Goal: Information Seeking & Learning: Learn about a topic

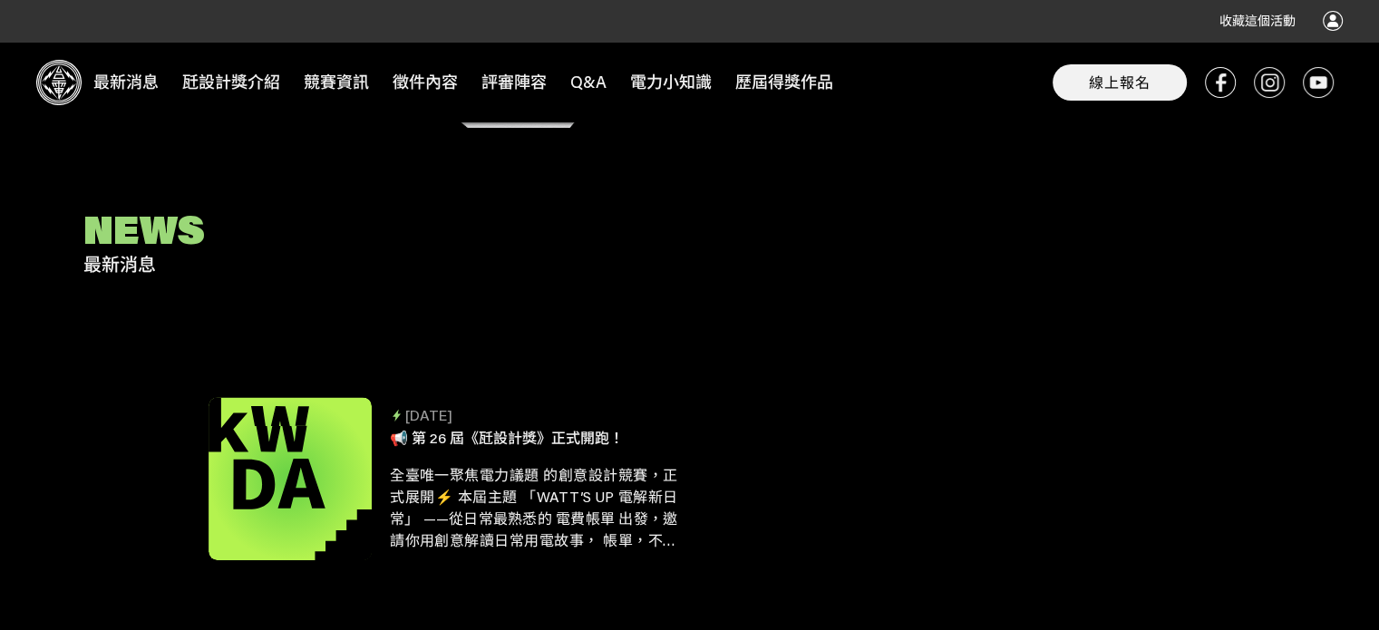
scroll to position [677, 0]
click at [576, 431] on span "📢 第 26 屆《瓩設計獎》正式開跑！" at bounding box center [507, 435] width 234 height 19
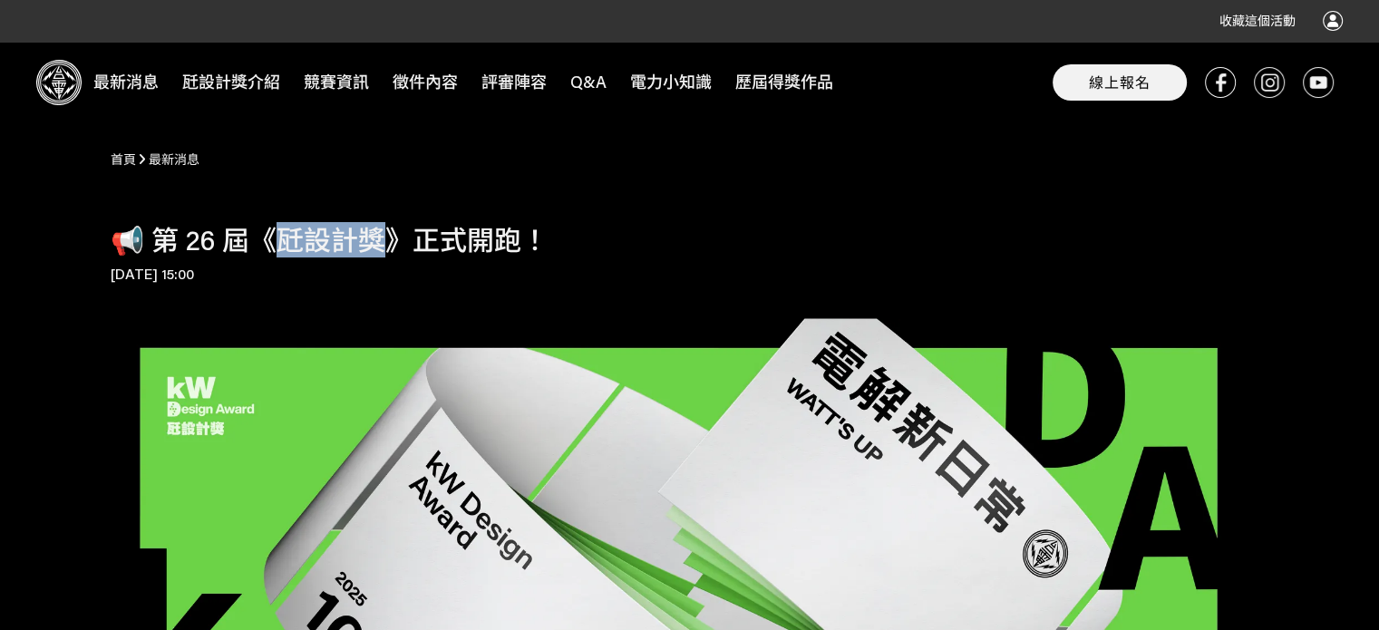
drag, startPoint x: 284, startPoint y: 240, endPoint x: 391, endPoint y: 241, distance: 107.0
click at [391, 241] on h1 "📢 第 26 屆《瓩設計獎》正式開跑！" at bounding box center [690, 240] width 1159 height 33
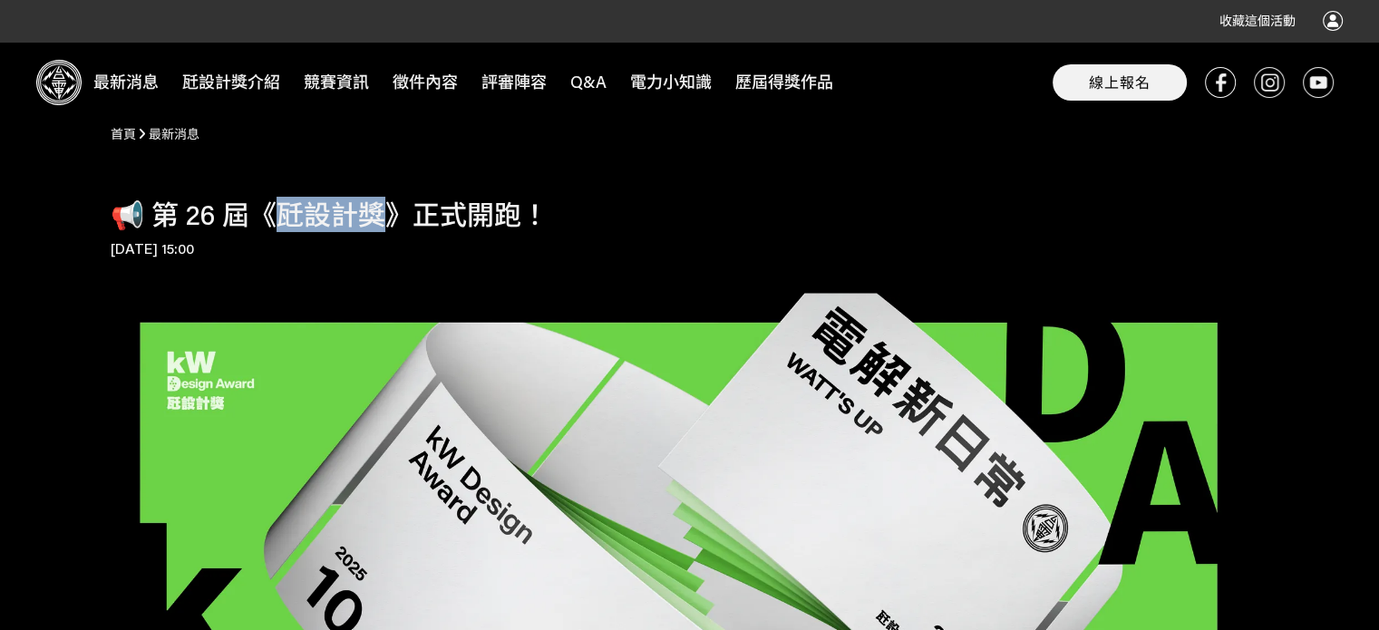
scroll to position [24, 0]
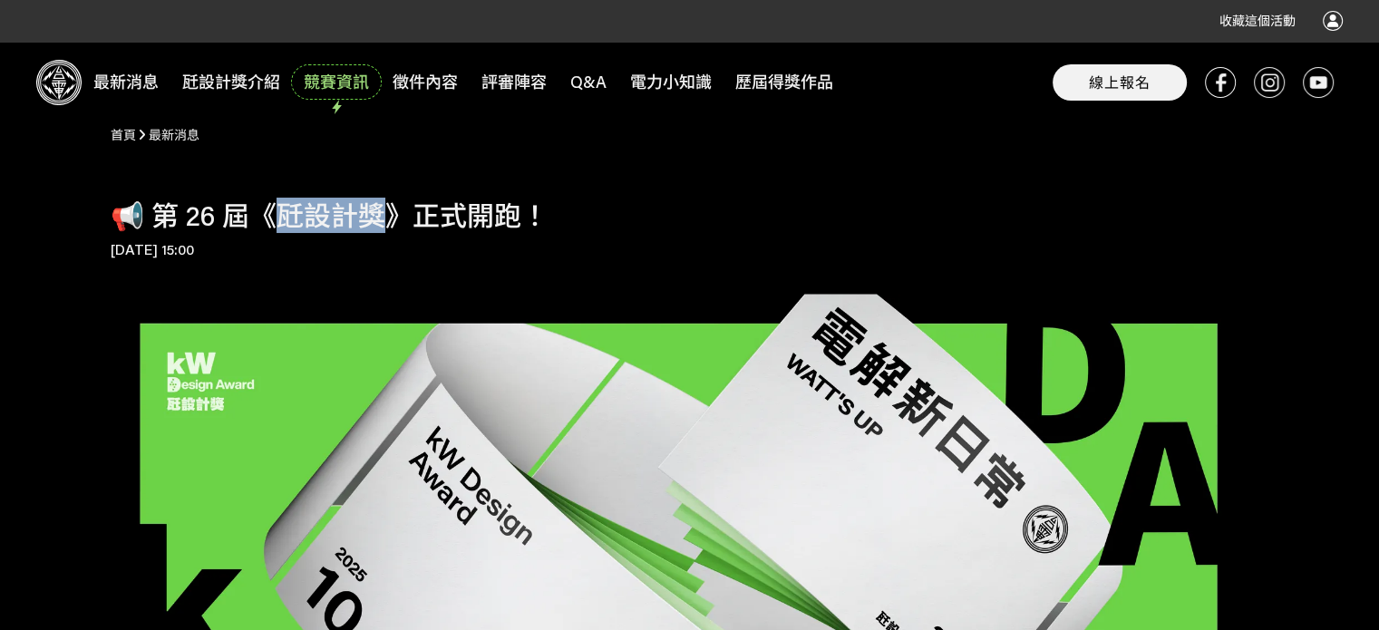
click at [340, 80] on span "競賽資訊" at bounding box center [336, 82] width 85 height 30
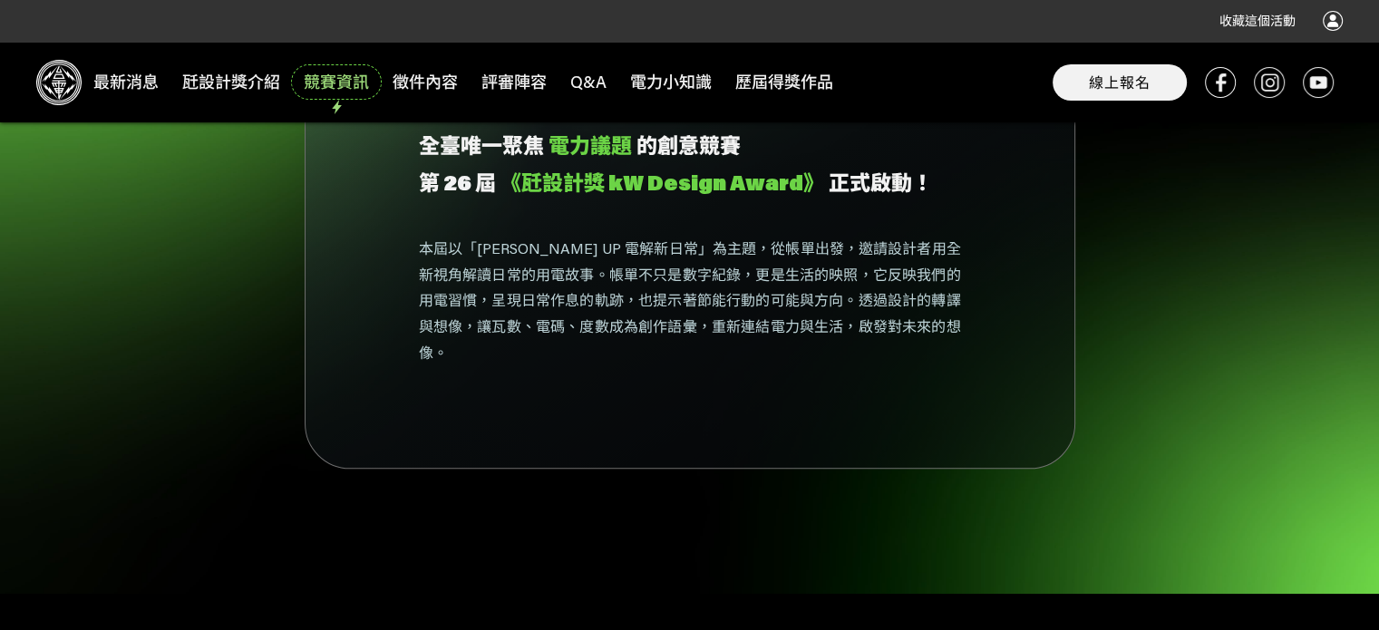
scroll to position [1547, 0]
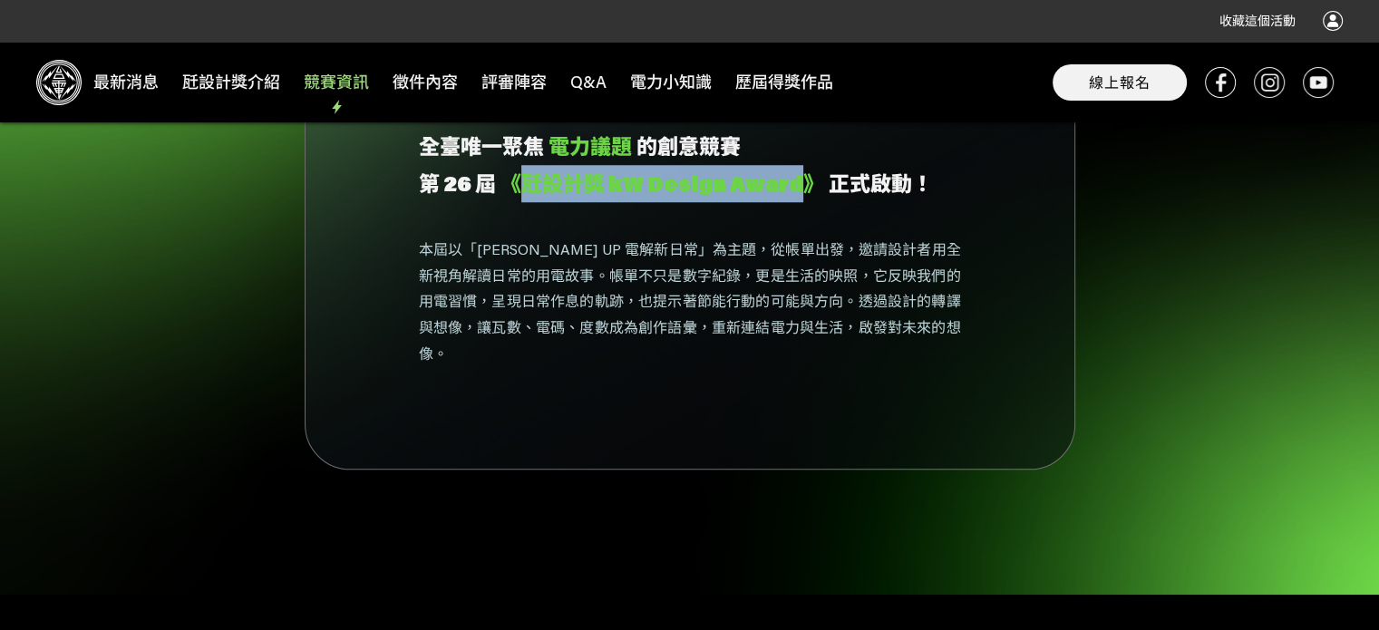
drag, startPoint x: 519, startPoint y: 183, endPoint x: 798, endPoint y: 189, distance: 279.4
click at [798, 189] on span "《瓩設計獎 kW Design Award》" at bounding box center [663, 183] width 324 height 37
copy span "瓩設計獎 kW Design Award"
